Goal: Task Accomplishment & Management: Complete application form

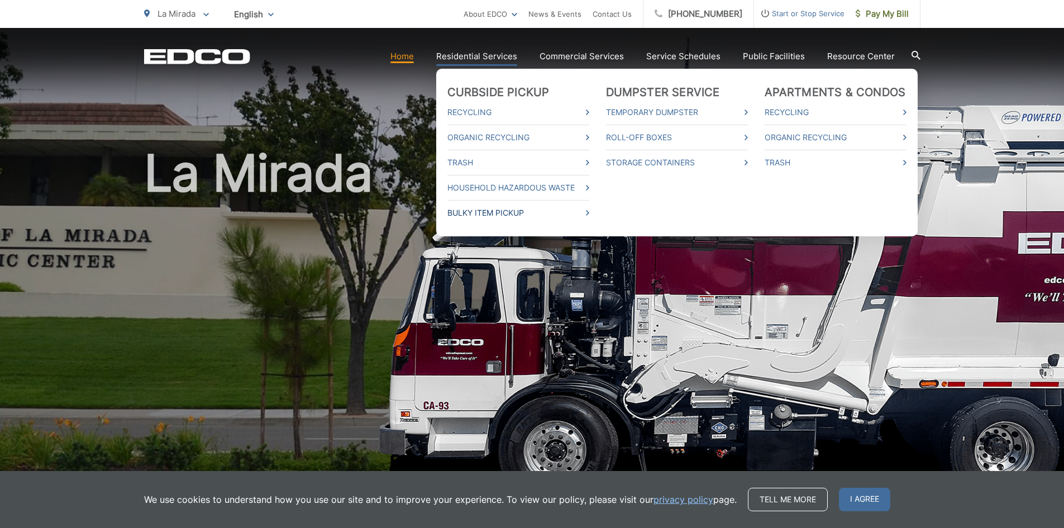
click at [489, 211] on link "Bulky Item Pickup" at bounding box center [519, 212] width 142 height 13
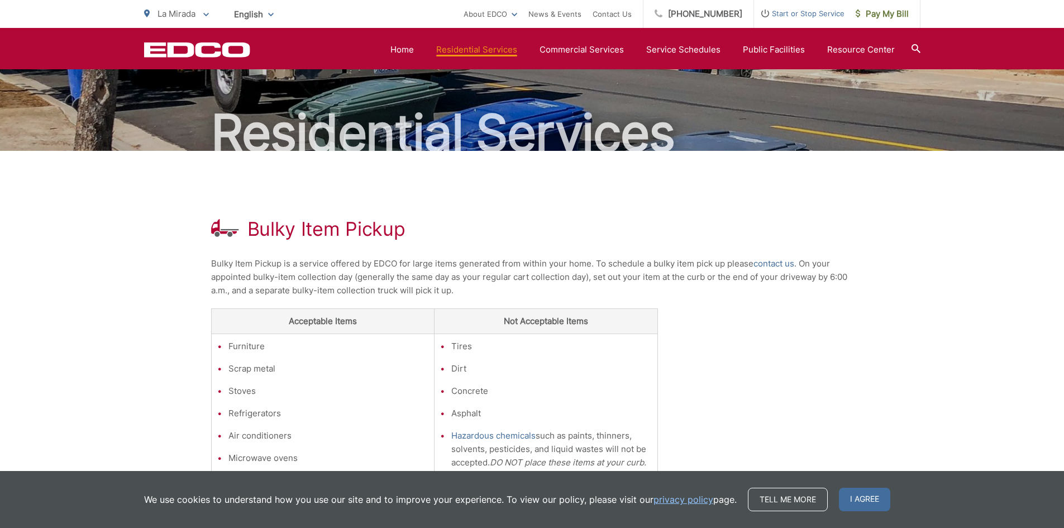
scroll to position [56, 0]
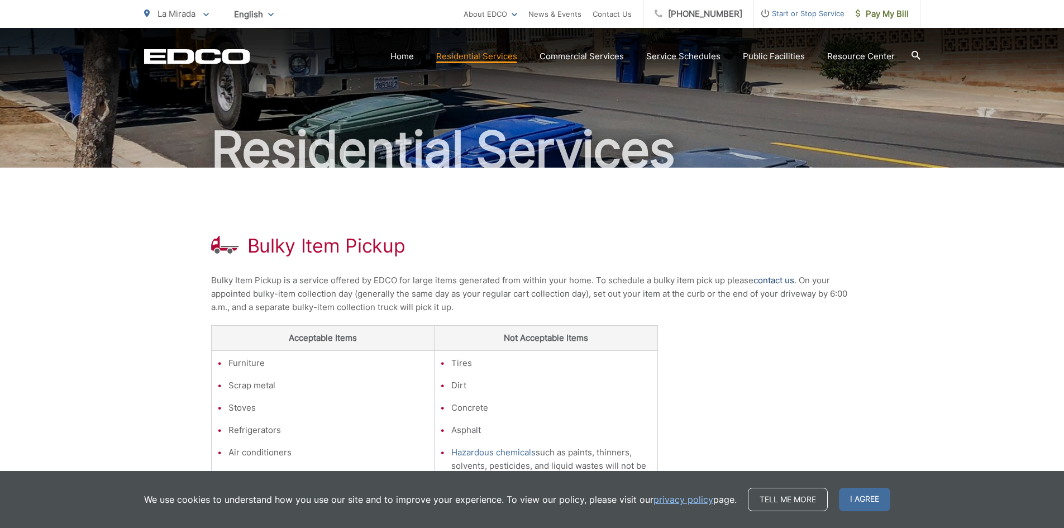
click at [760, 282] on link "contact us" at bounding box center [774, 280] width 41 height 13
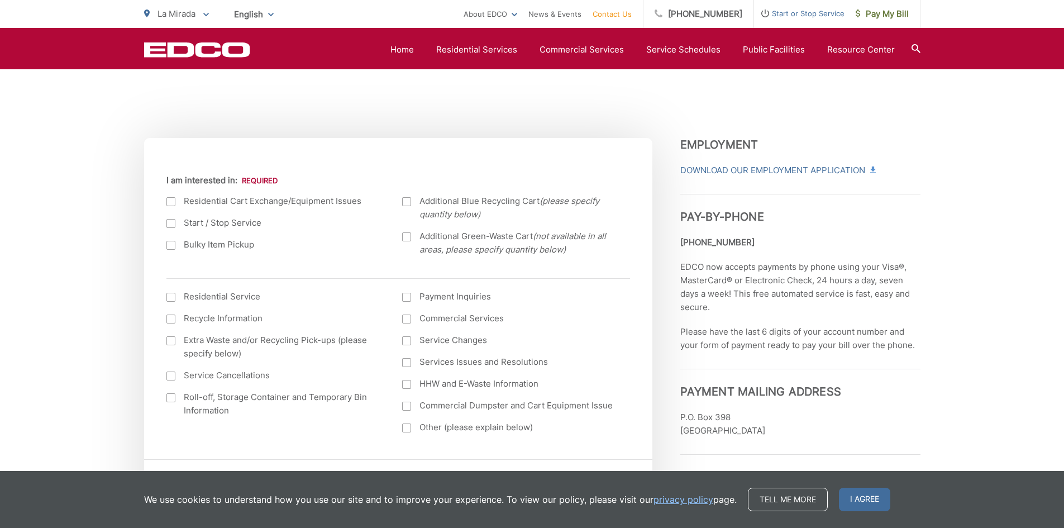
scroll to position [335, 0]
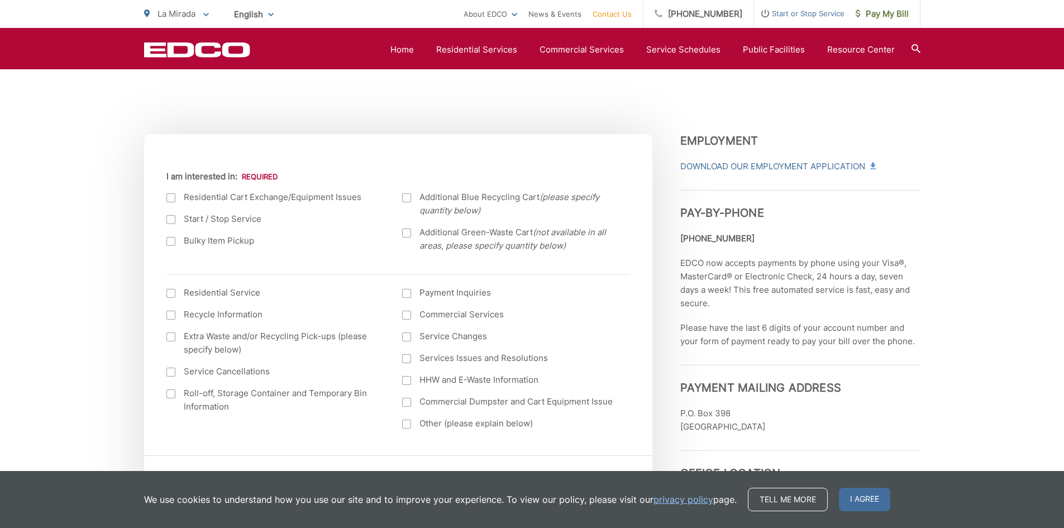
click at [178, 239] on label "Bulky Item Pickup" at bounding box center [274, 240] width 214 height 13
click at [0, 0] on input "Bulky Item Pickup" at bounding box center [0, 0] width 0 height 0
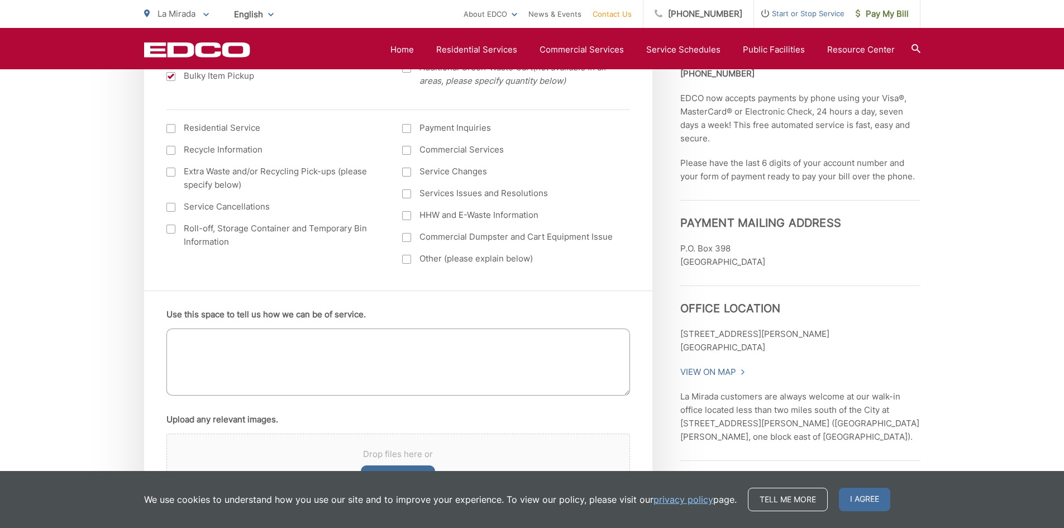
scroll to position [503, 0]
click at [291, 341] on textarea "Use this space to tell us how we can be of service." at bounding box center [399, 359] width 464 height 67
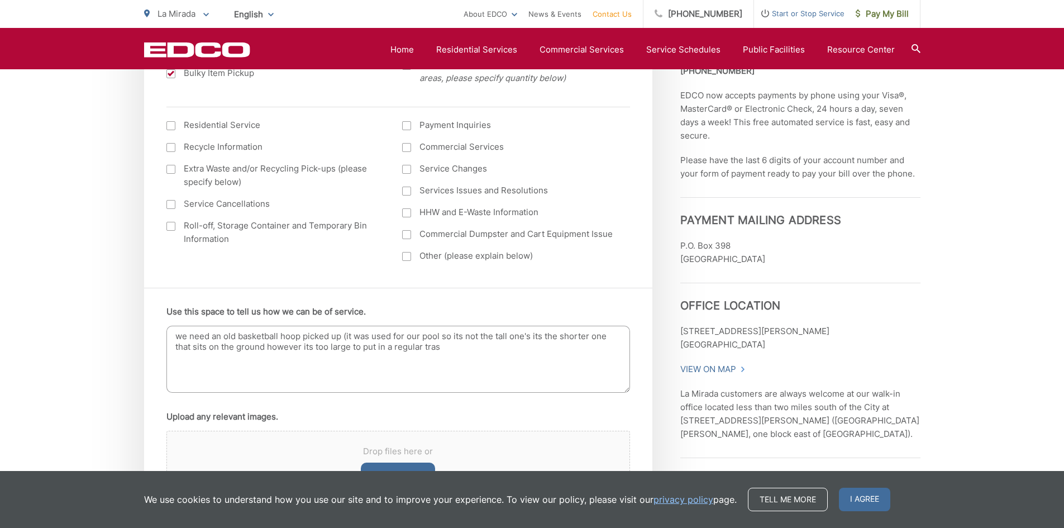
click at [468, 351] on textarea "we need an old basketball hoop picked up (it was used for our pool so its not t…" at bounding box center [399, 359] width 464 height 67
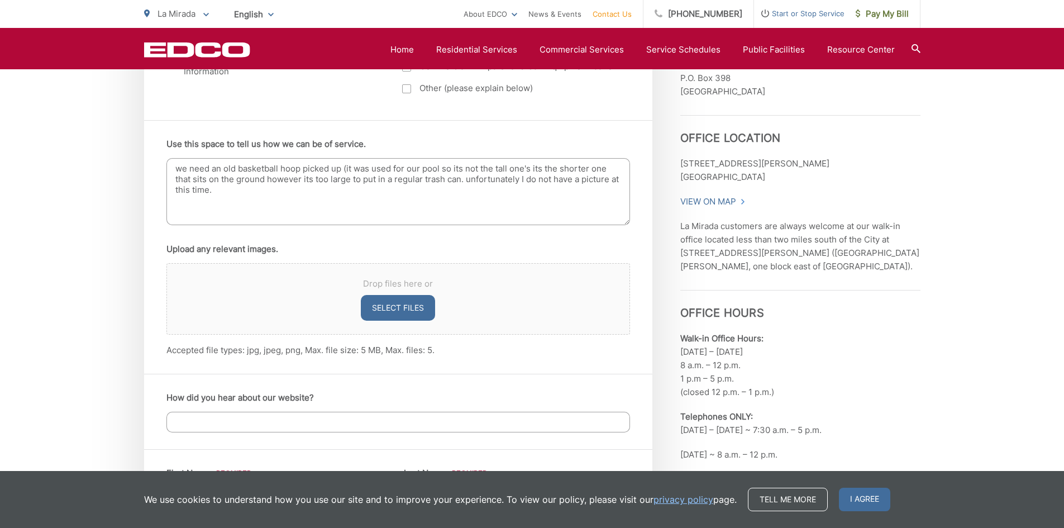
scroll to position [726, 0]
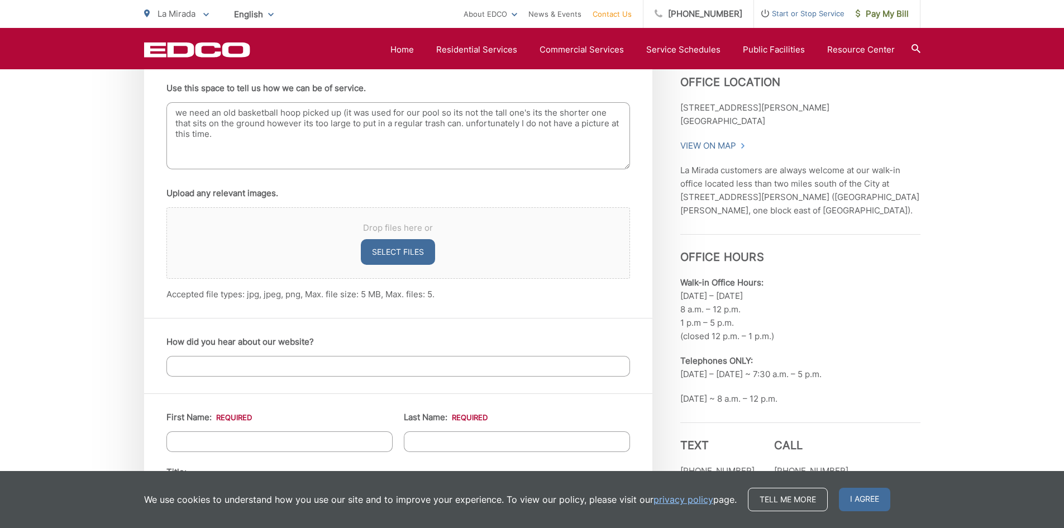
type textarea "we need an old basketball hoop picked up (it was used for our pool so its not t…"
click at [236, 368] on input "How did you hear about our website?" at bounding box center [399, 366] width 464 height 21
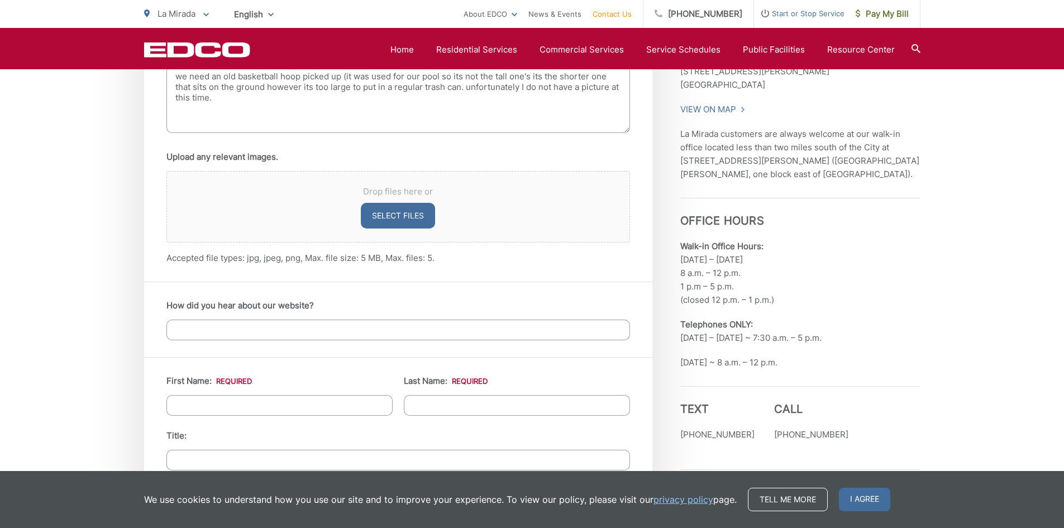
scroll to position [782, 0]
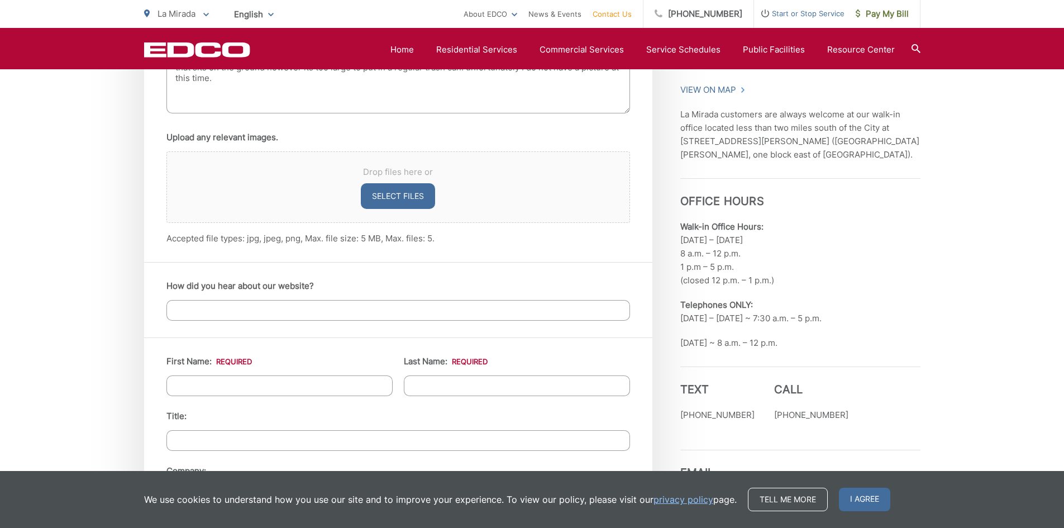
click at [228, 380] on input "First Name: *" at bounding box center [280, 385] width 226 height 21
type input "christine"
type input "reyes"
type input "14232 San Cristobal Dr."
type input "la Mirada"
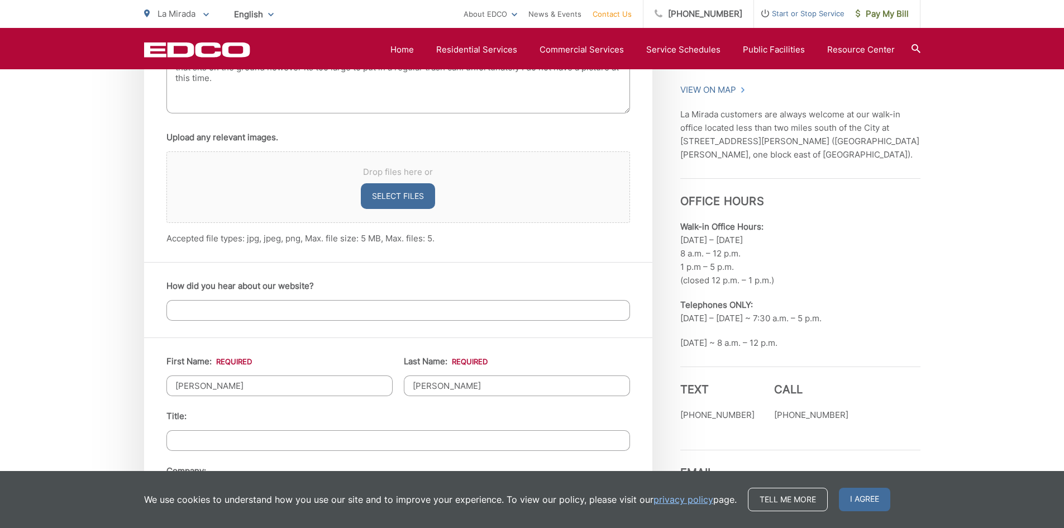
type input "90638"
type input "5622173736"
type input "hmsmartypants@hotmail.com"
type input "(562) 217-3736"
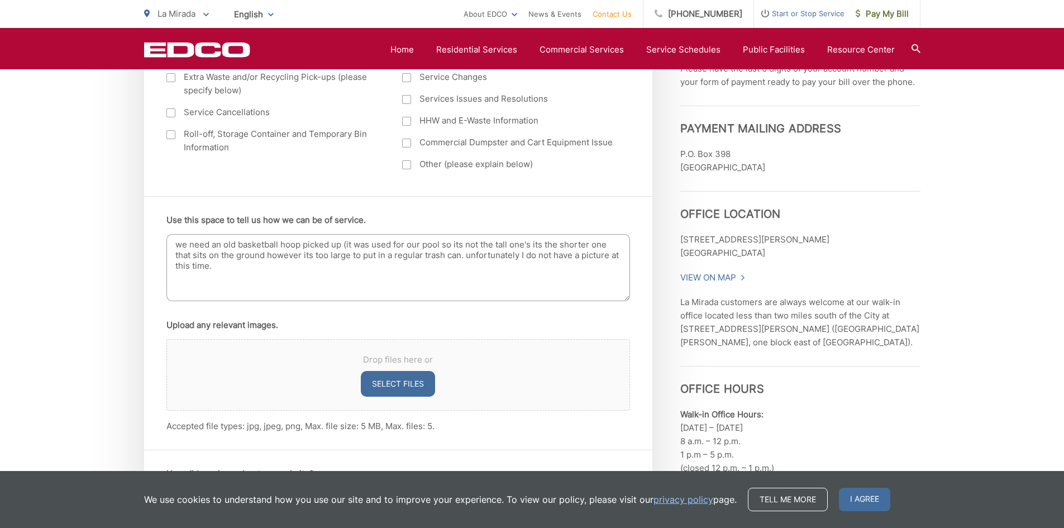
scroll to position [615, 0]
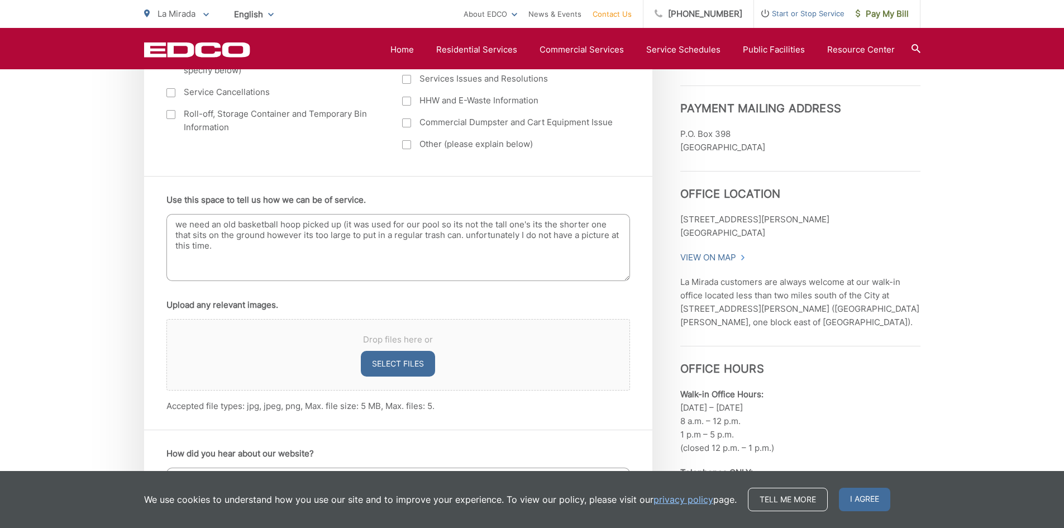
drag, startPoint x: 298, startPoint y: 349, endPoint x: 262, endPoint y: 349, distance: 36.3
click at [262, 349] on div "Drop files here or Select files" at bounding box center [399, 355] width 464 height 72
drag, startPoint x: 262, startPoint y: 349, endPoint x: 260, endPoint y: 392, distance: 43.1
click at [260, 392] on div "Drop files here or Select files Accepted file types: jpg, jpeg, png, Max. file …" at bounding box center [399, 366] width 464 height 94
click at [388, 362] on button "Select files" at bounding box center [398, 364] width 74 height 26
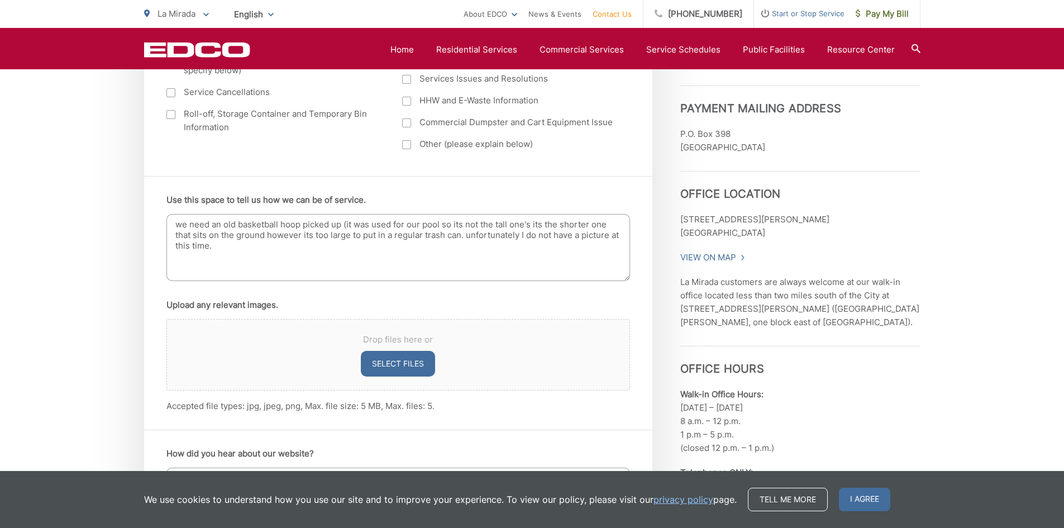
type input "C:\fakepath\hoop.jpg"
click at [589, 235] on textarea "we need an old basketball hoop picked up (it was used for our pool so its not t…" at bounding box center [399, 247] width 464 height 67
click at [222, 253] on textarea "we need an old basketball hoop picked up (it was used for our pool so its not t…" at bounding box center [399, 247] width 464 height 67
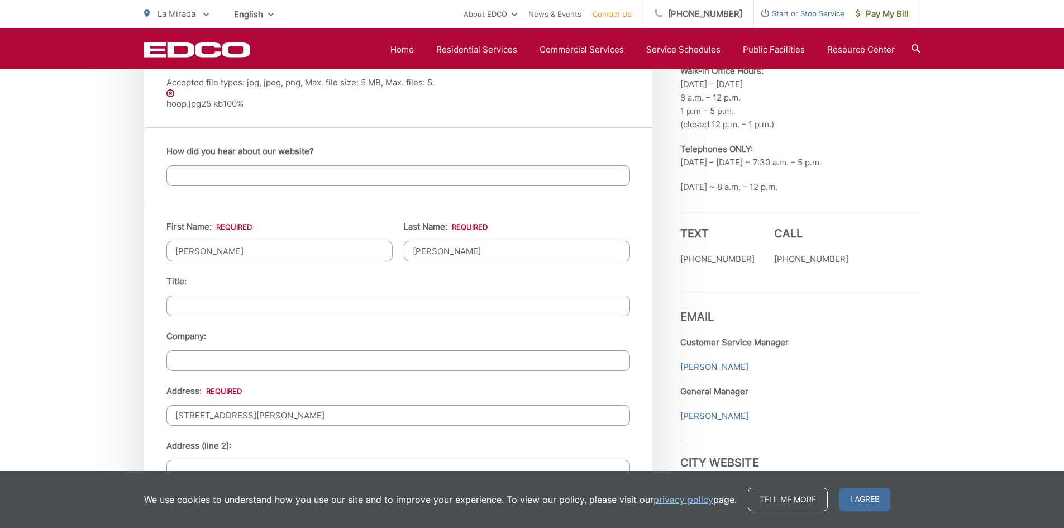
scroll to position [950, 0]
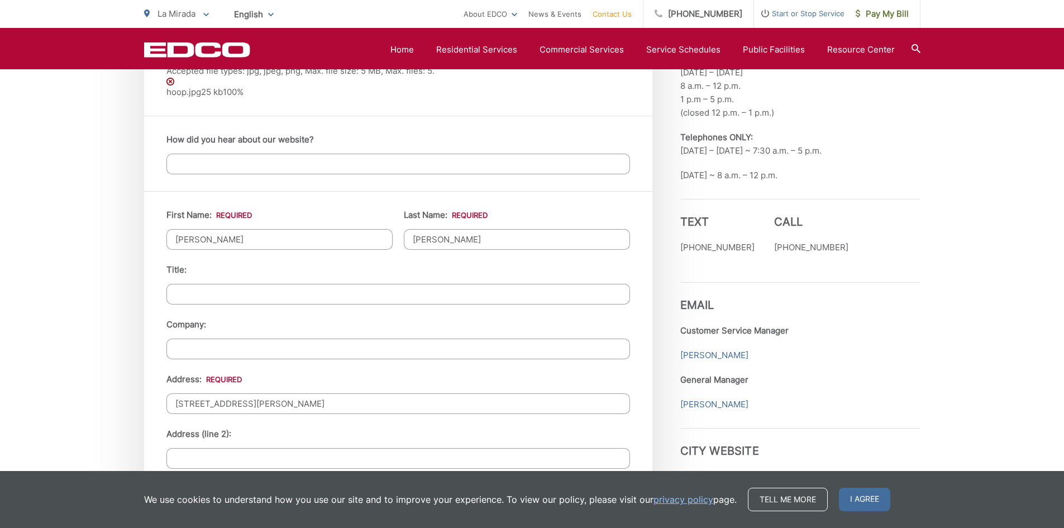
type textarea "we need an old basketball hoop picked up (it was used for our pool so its not t…"
drag, startPoint x: 445, startPoint y: 232, endPoint x: 250, endPoint y: 208, distance: 196.5
click at [249, 208] on div "First Name: * christine Last Name: * reyes Title: Company: Address: * 14232 San…" at bounding box center [398, 472] width 508 height 562
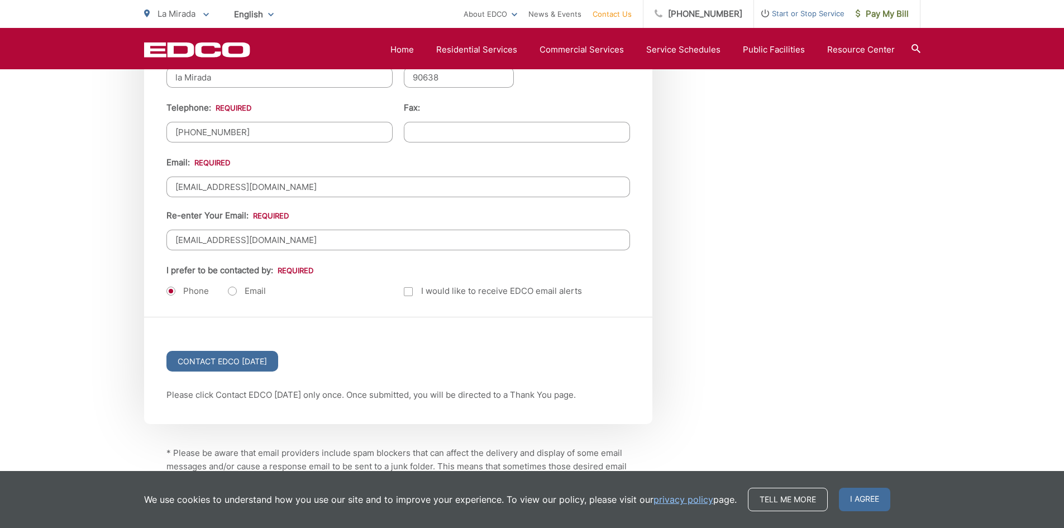
scroll to position [1397, 0]
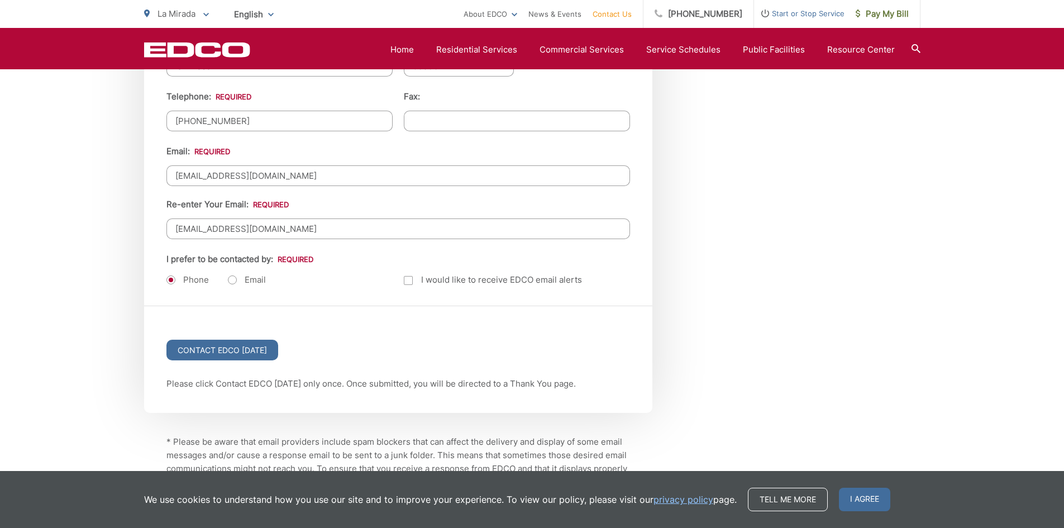
type input "walters-reyes"
click at [235, 282] on label "Email" at bounding box center [247, 279] width 38 height 11
radio input "true"
click at [172, 283] on label "Phone" at bounding box center [188, 279] width 42 height 11
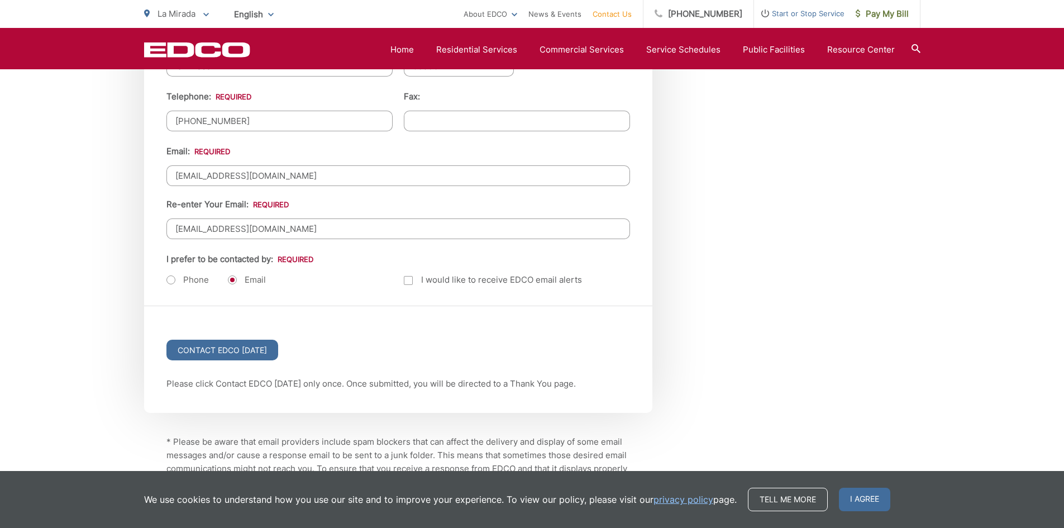
radio input "true"
click at [236, 283] on label "Email" at bounding box center [247, 279] width 38 height 11
radio input "true"
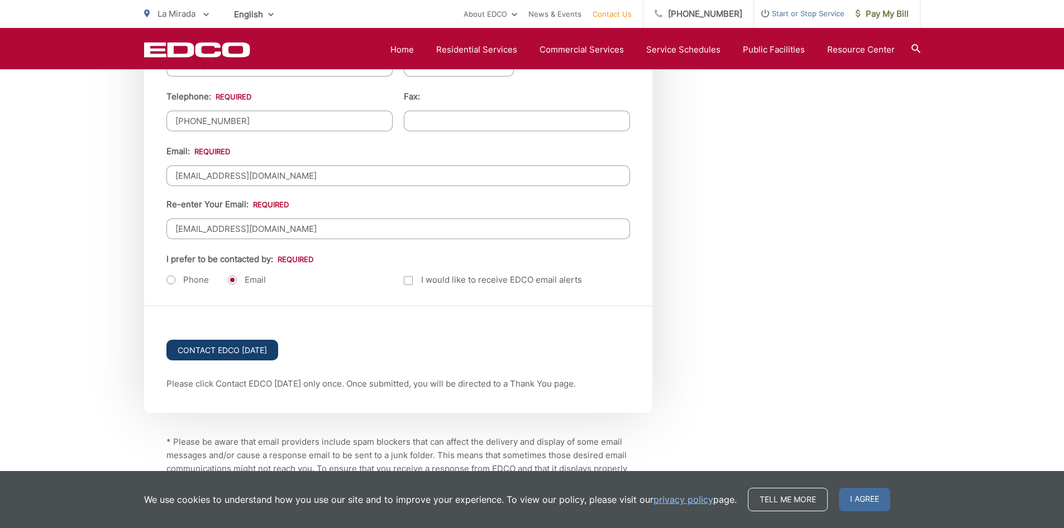
click at [224, 344] on input "Contact EDCO Today" at bounding box center [223, 350] width 112 height 21
